Goal: Task Accomplishment & Management: Use online tool/utility

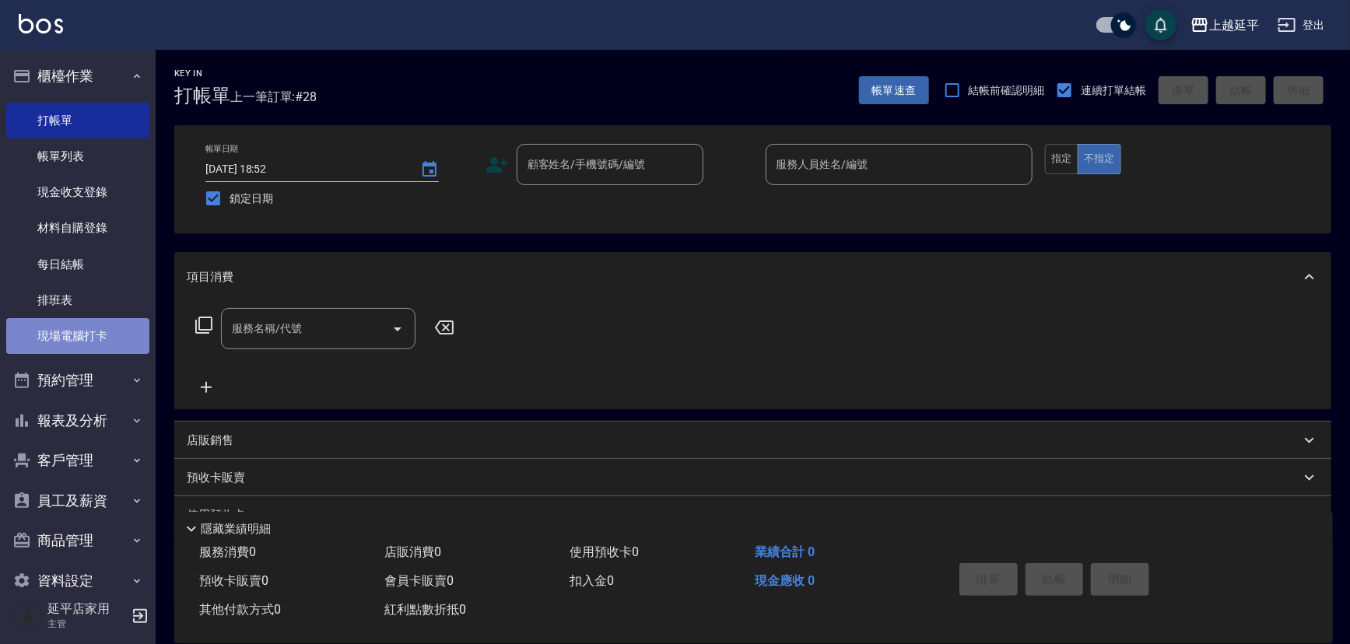
click at [95, 329] on link "現場電腦打卡" at bounding box center [77, 336] width 143 height 36
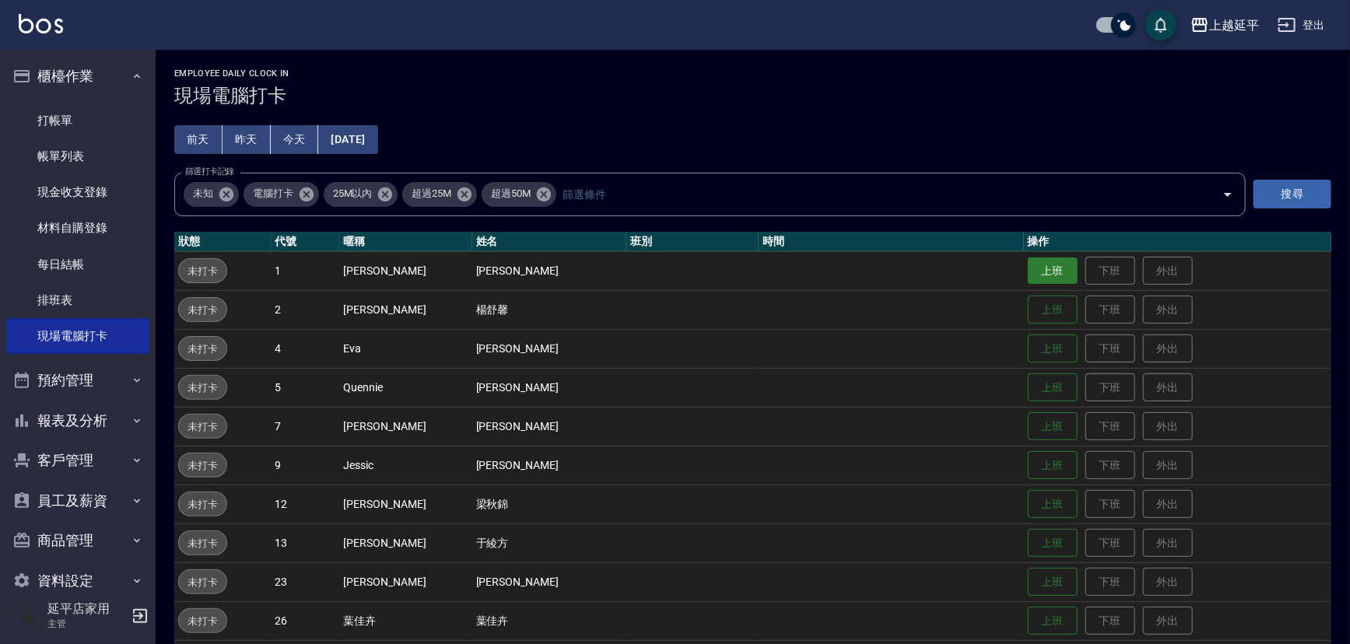
click at [1029, 260] on button "上班" at bounding box center [1053, 271] width 50 height 27
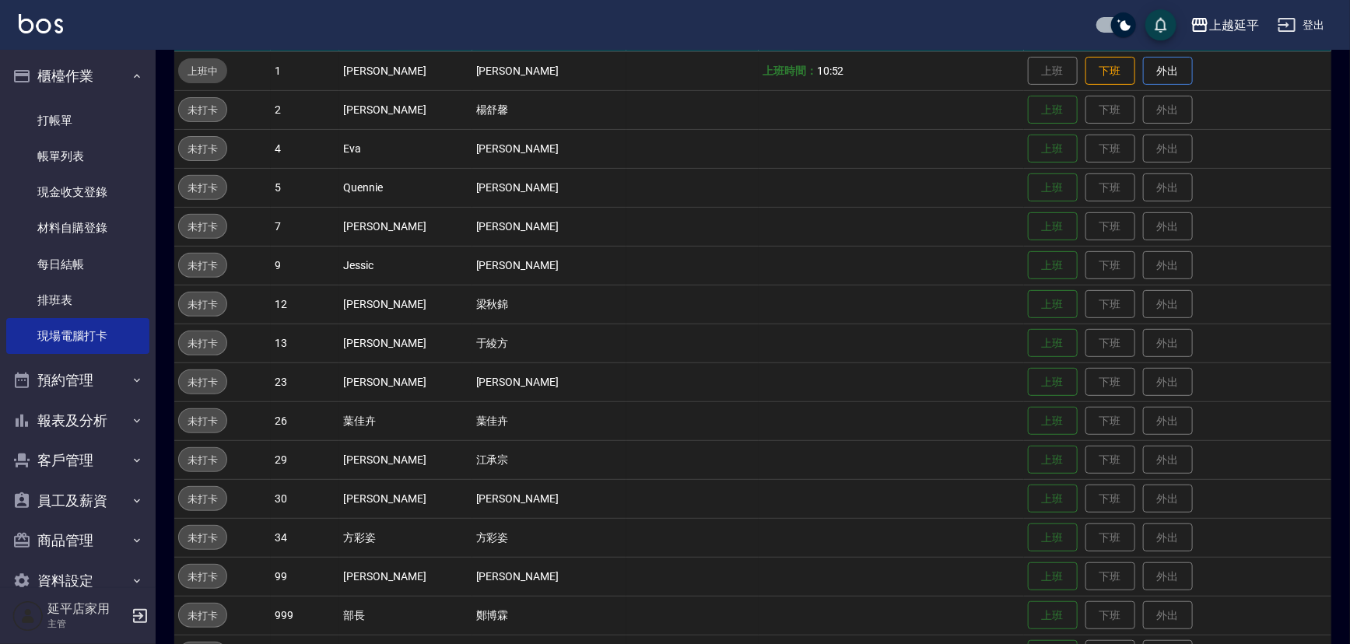
scroll to position [248, 0]
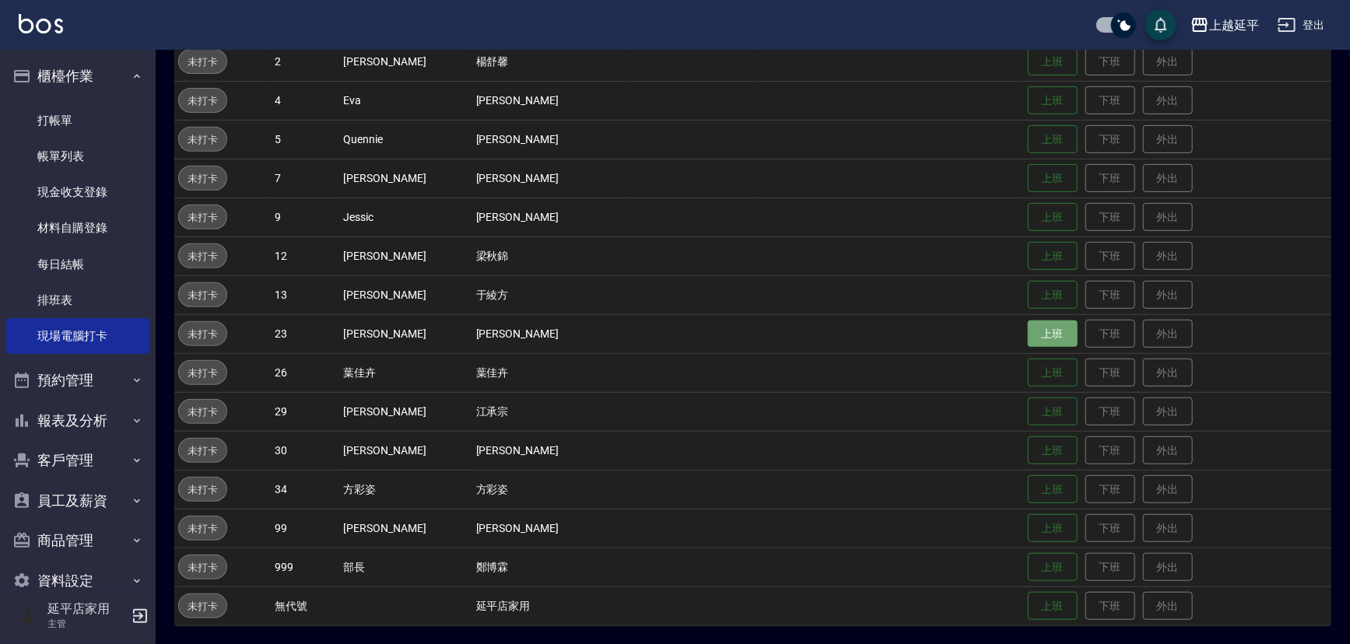
click at [1028, 334] on button "上班" at bounding box center [1053, 334] width 50 height 27
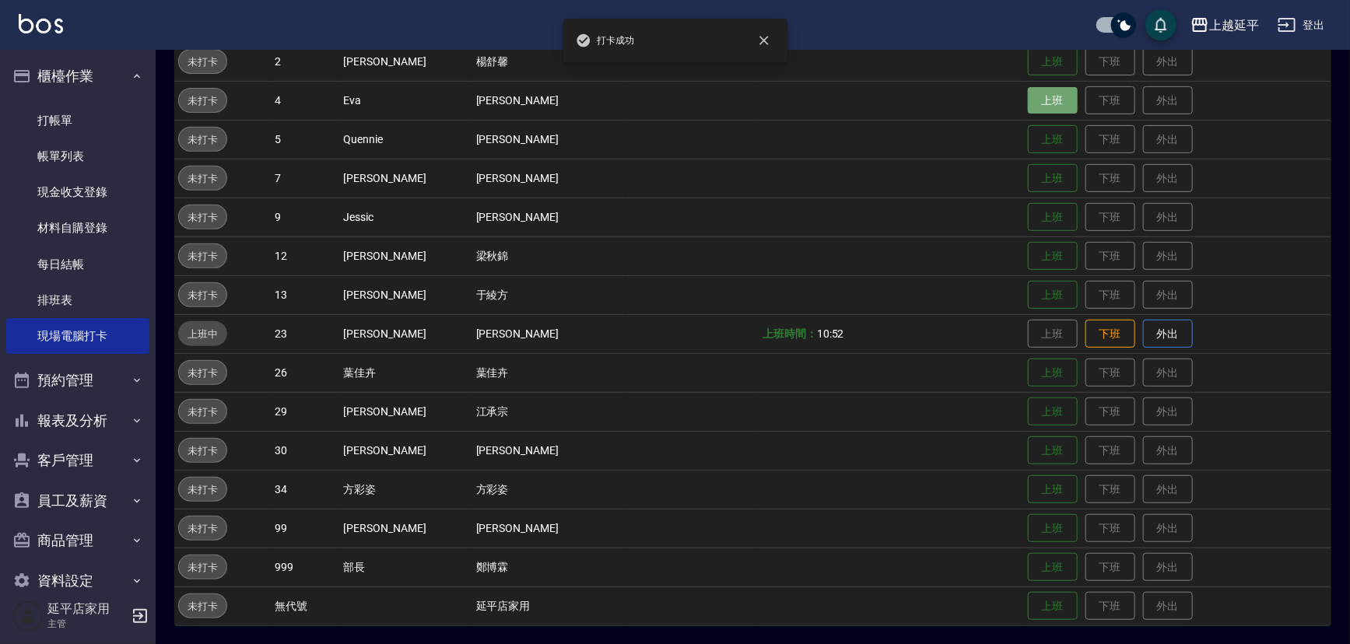
click at [1028, 93] on button "上班" at bounding box center [1053, 100] width 50 height 27
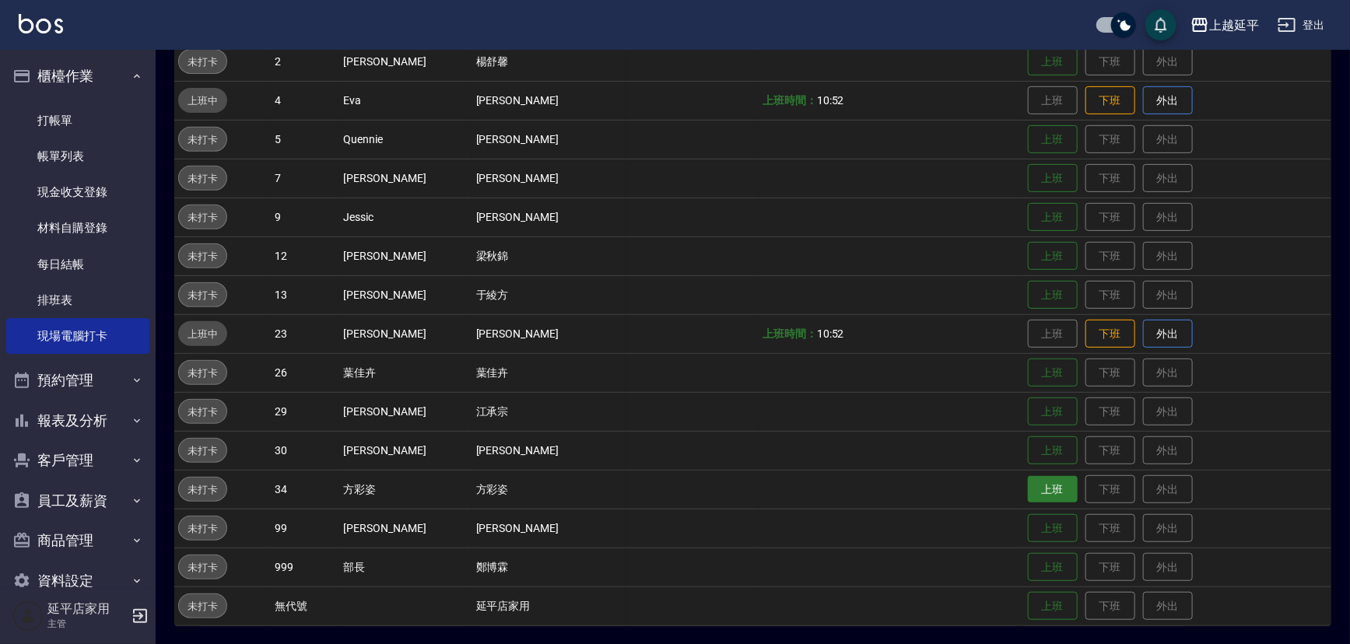
click at [1028, 495] on button "上班" at bounding box center [1053, 489] width 50 height 27
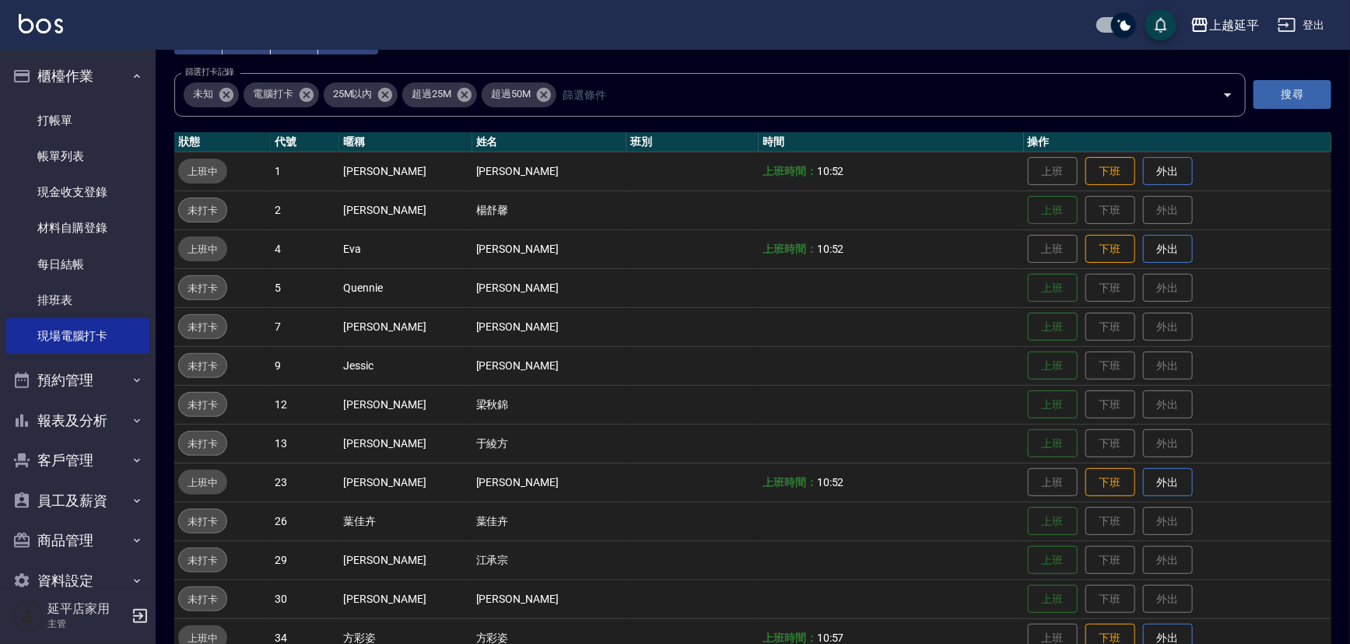
scroll to position [0, 0]
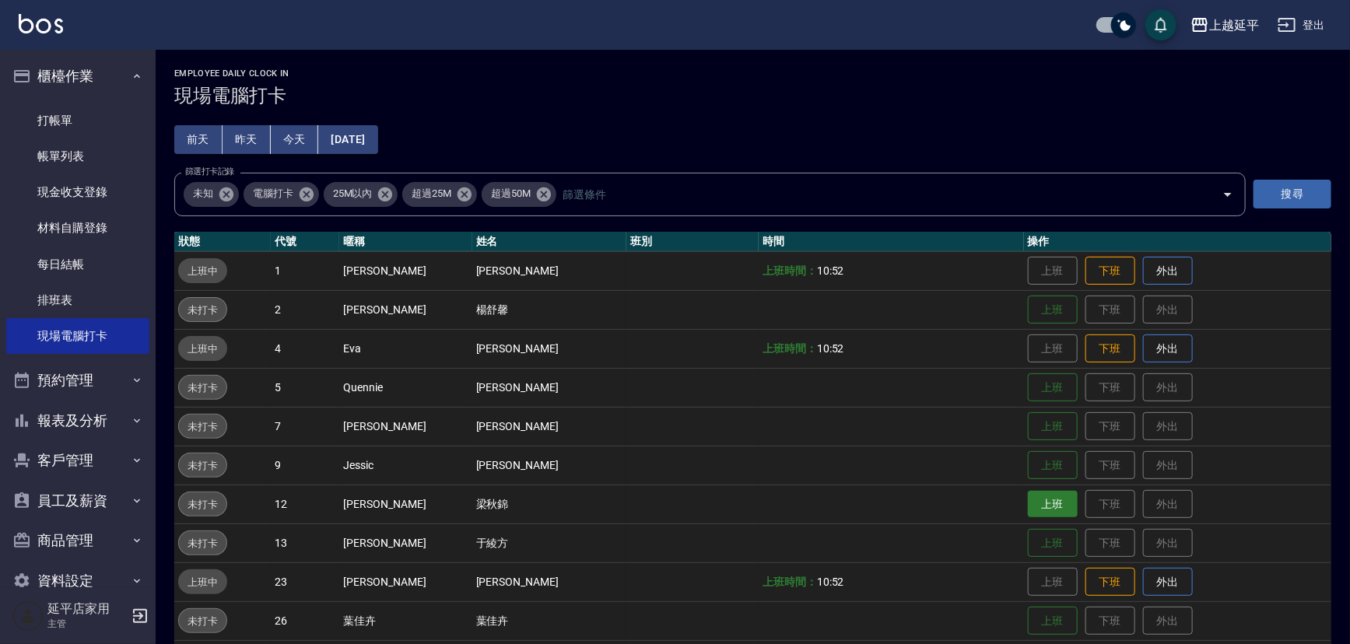
click at [1028, 507] on button "上班" at bounding box center [1053, 504] width 50 height 27
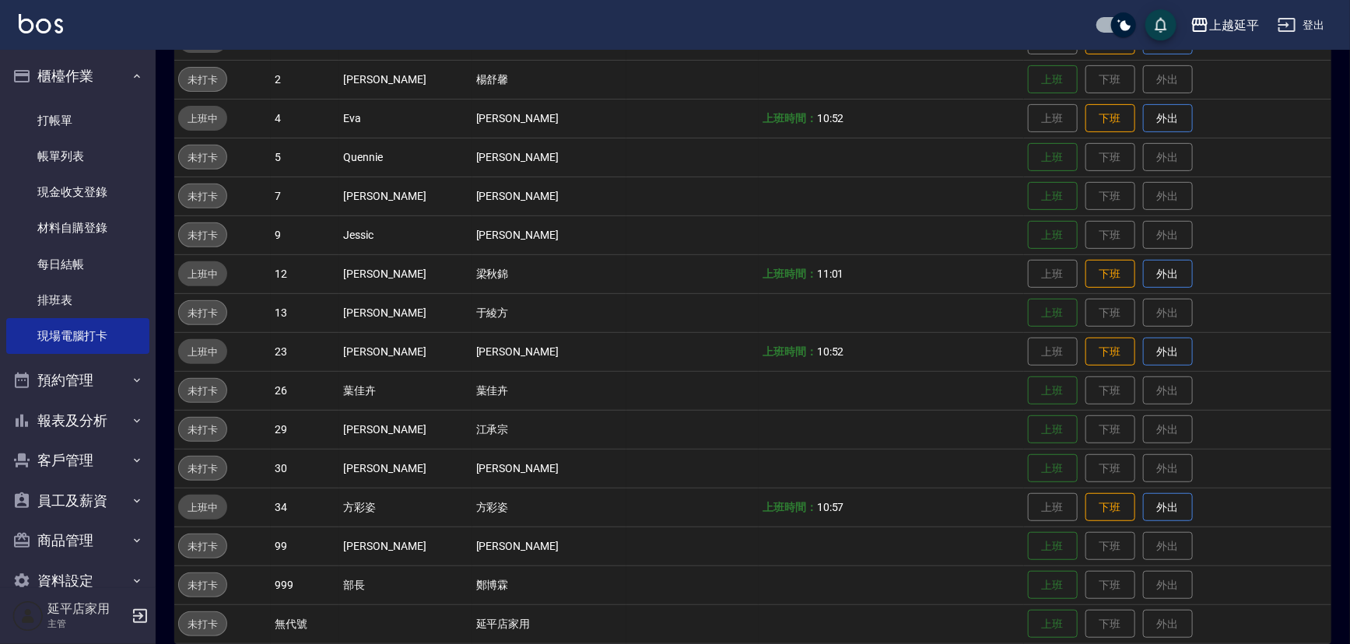
scroll to position [248, 0]
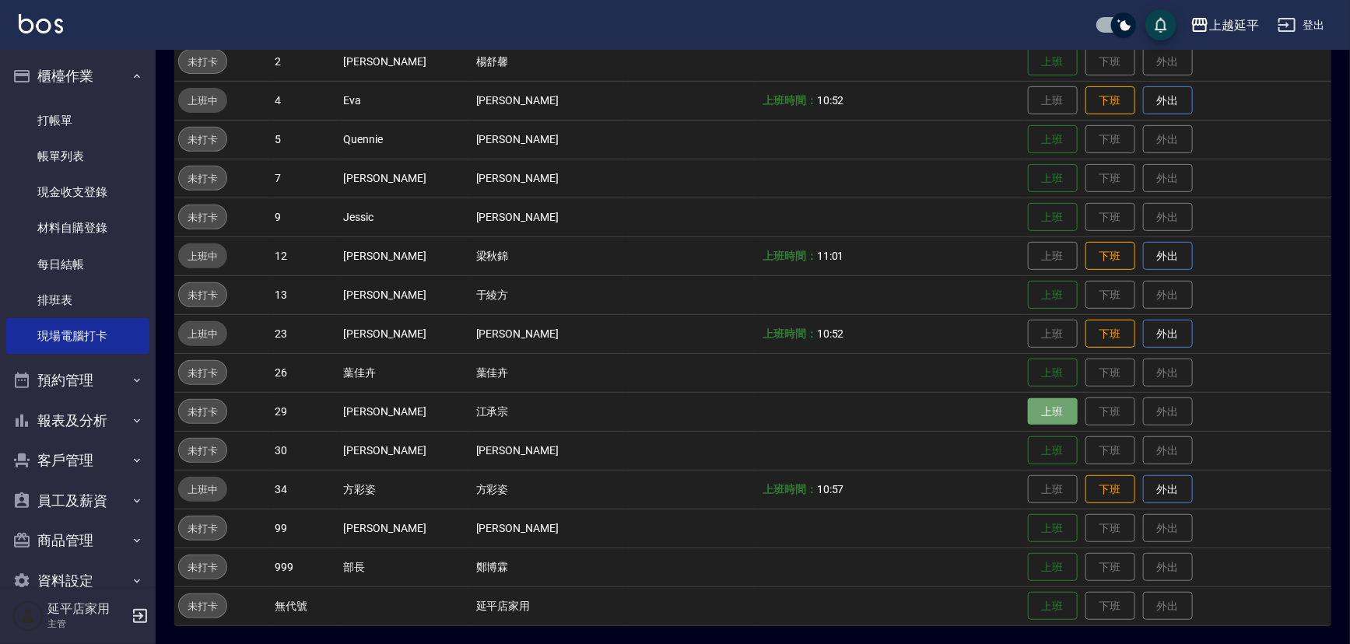
click at [1028, 412] on button "上班" at bounding box center [1053, 411] width 50 height 27
